Goal: Transaction & Acquisition: Purchase product/service

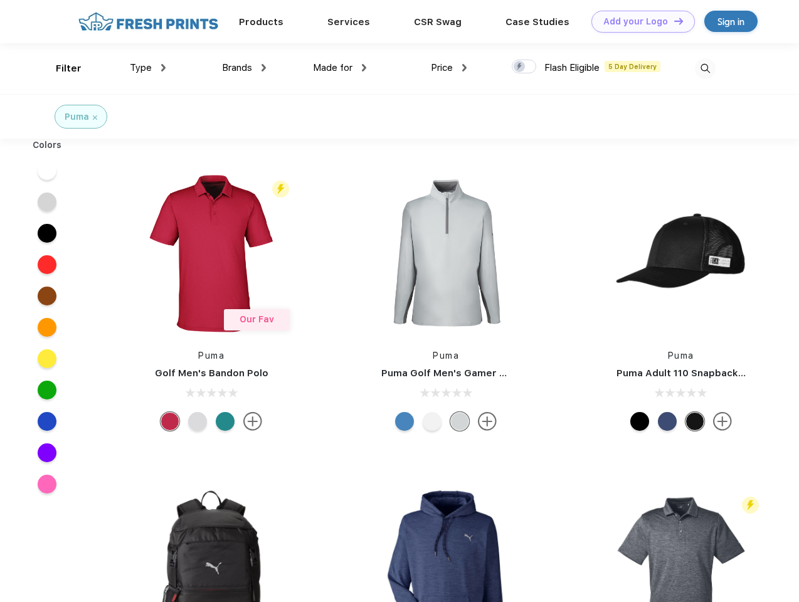
click at [638, 21] on link "Add your Logo Design Tool" at bounding box center [642, 22] width 103 height 22
click at [0, 0] on div "Design Tool" at bounding box center [0, 0] width 0 height 0
click at [673, 21] on link "Add your Logo Design Tool" at bounding box center [642, 22] width 103 height 22
click at [60, 68] on div "Filter" at bounding box center [69, 68] width 26 height 14
click at [148, 68] on span "Type" at bounding box center [141, 67] width 22 height 11
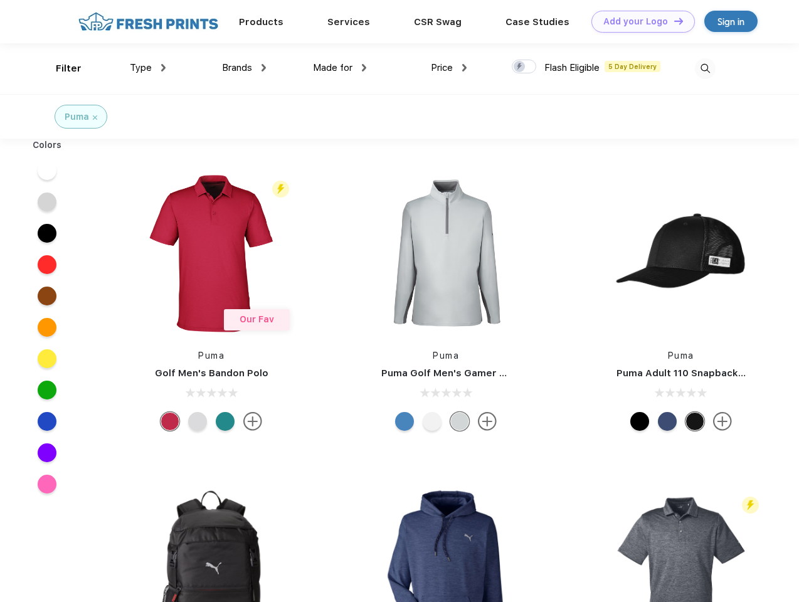
click at [244, 68] on span "Brands" at bounding box center [237, 67] width 30 height 11
click at [340, 68] on span "Made for" at bounding box center [332, 67] width 39 height 11
click at [449, 68] on span "Price" at bounding box center [442, 67] width 22 height 11
click at [524, 67] on div at bounding box center [523, 67] width 24 height 14
click at [520, 67] on input "checkbox" at bounding box center [515, 63] width 8 height 8
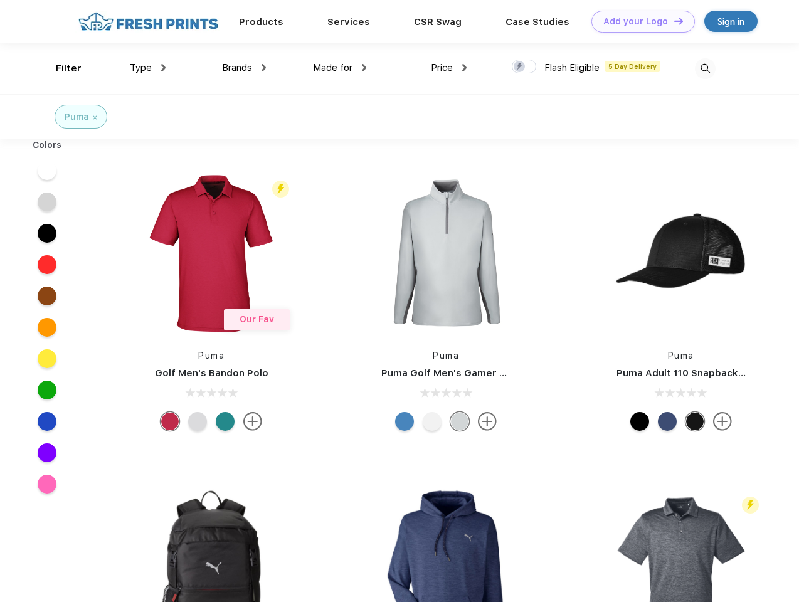
click at [705, 68] on img at bounding box center [704, 68] width 21 height 21
